Goal: Information Seeking & Learning: Check status

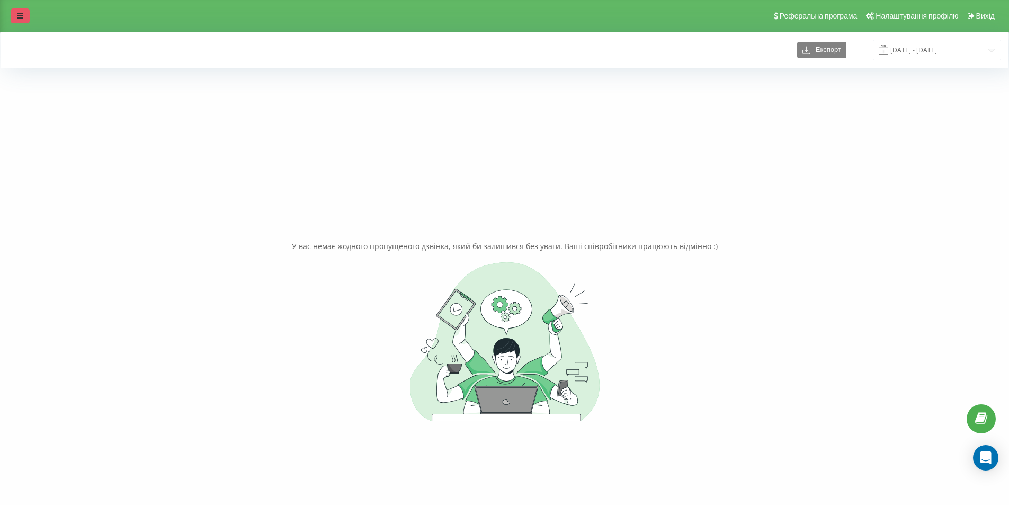
click at [15, 13] on link at bounding box center [20, 15] width 19 height 15
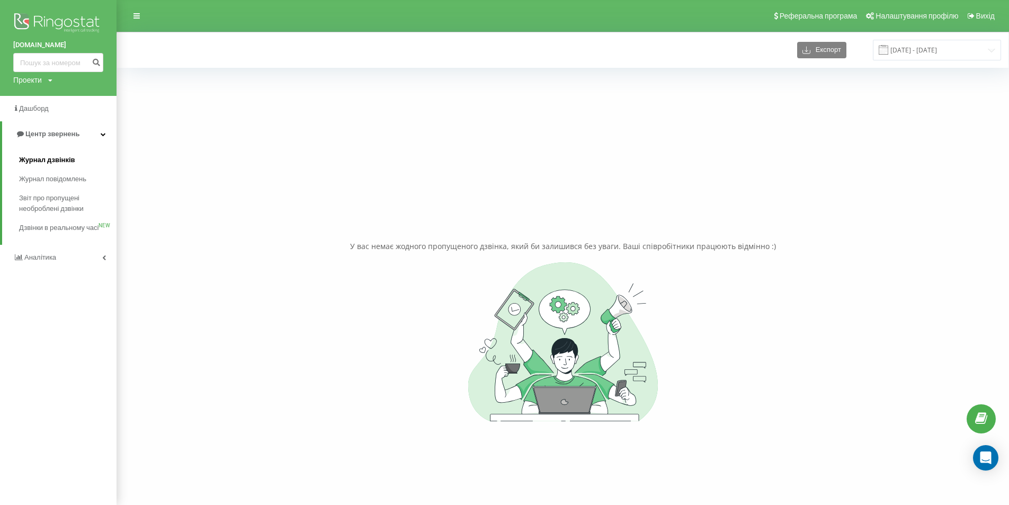
click at [59, 160] on span "Журнал дзвінків" at bounding box center [47, 160] width 56 height 11
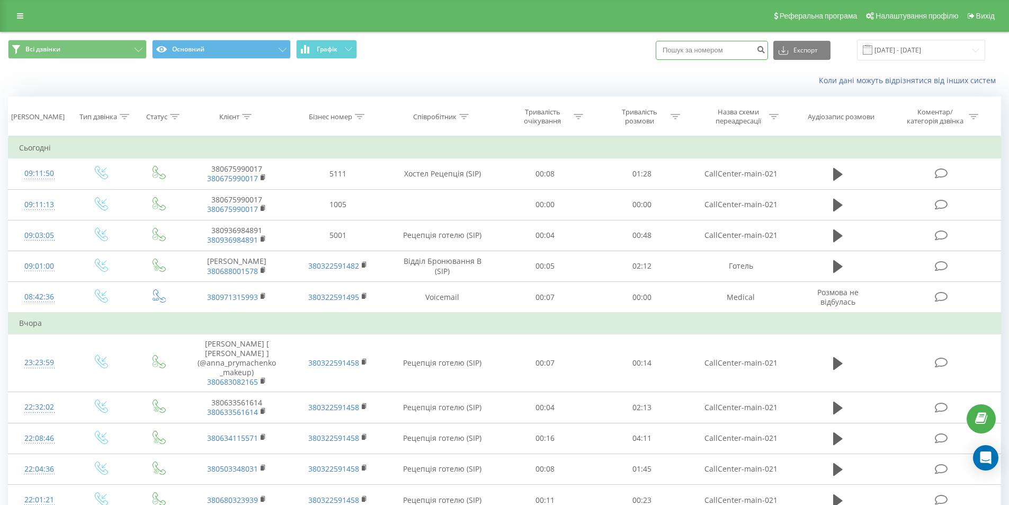
paste input "+380978116535"
type input "+380978116535"
click at [765, 50] on icon "submit" at bounding box center [760, 48] width 9 height 6
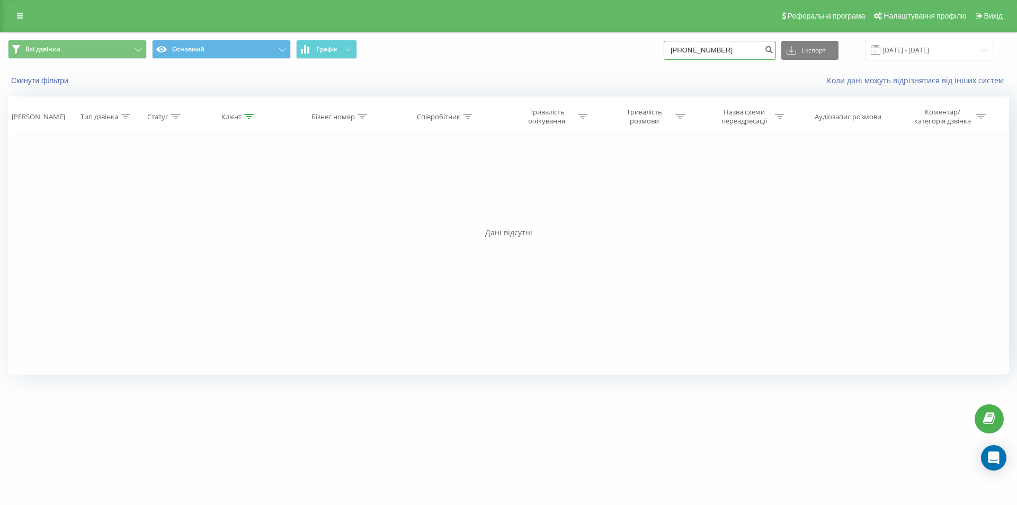
click at [684, 57] on input "+380978116535" at bounding box center [720, 50] width 112 height 19
drag, startPoint x: 692, startPoint y: 48, endPoint x: 663, endPoint y: 51, distance: 29.8
click at [663, 51] on div "Всі дзвінки Основний Графік +380978116535 Експорт .csv .xls .xlsx 23.06.2025 - …" at bounding box center [508, 50] width 1001 height 21
type input "0978116535"
click at [773, 48] on icon "submit" at bounding box center [768, 48] width 9 height 6
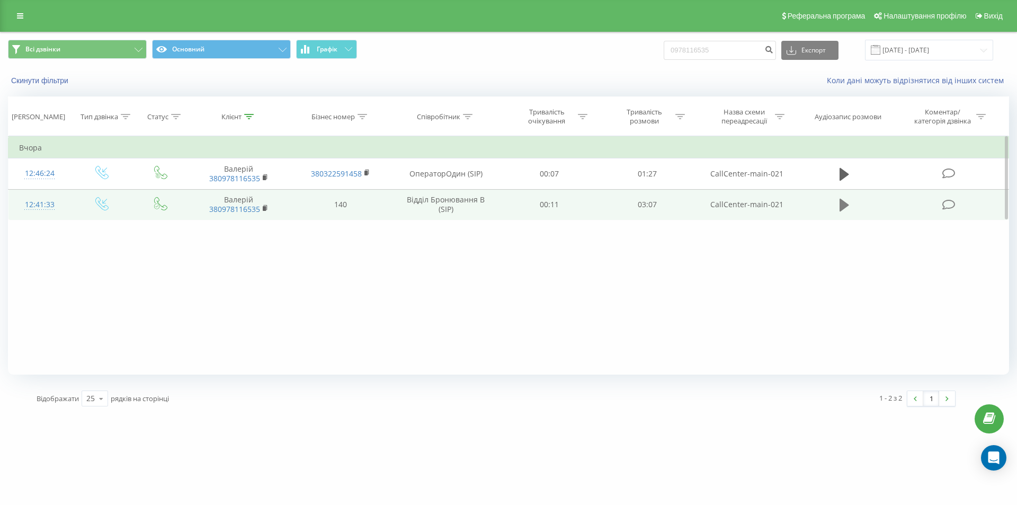
click at [841, 205] on icon at bounding box center [844, 205] width 10 height 13
